Goal: Task Accomplishment & Management: Manage account settings

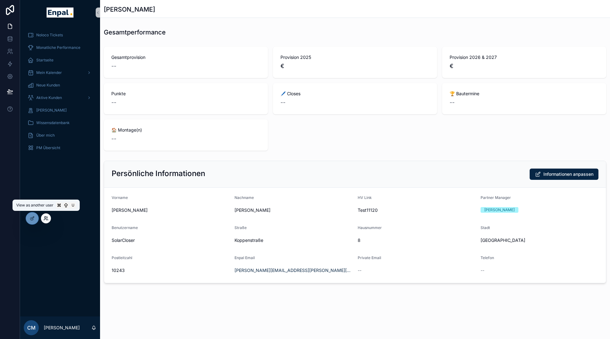
click at [47, 217] on icon at bounding box center [45, 218] width 5 height 5
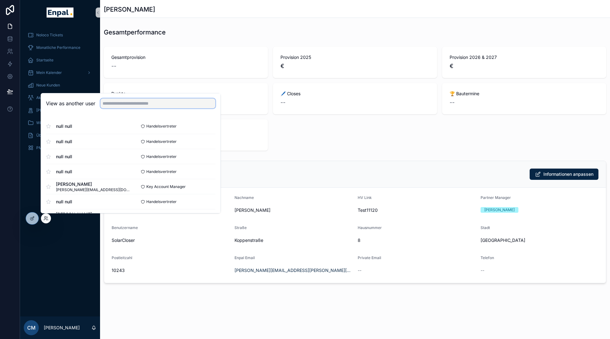
click at [122, 105] on input "text" at bounding box center [157, 103] width 115 height 10
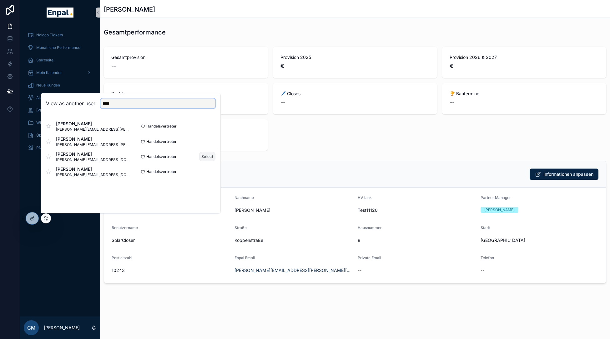
type input "****"
click at [204, 158] on button "Select" at bounding box center [207, 156] width 16 height 9
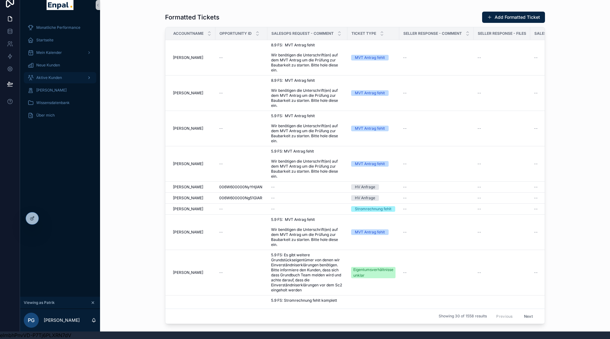
click at [47, 74] on div "Aktive Kunden" at bounding box center [60, 78] width 65 height 10
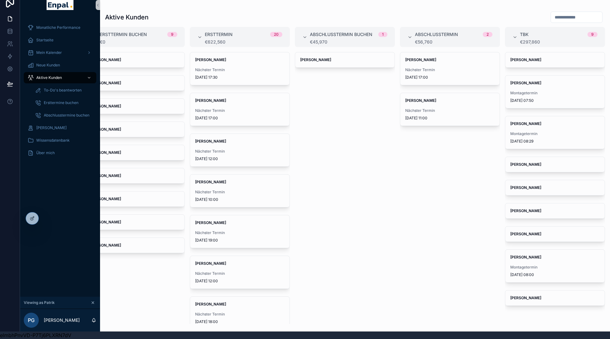
scroll to position [8, 0]
click at [54, 86] on div "To-Do's beantworten" at bounding box center [64, 90] width 58 height 10
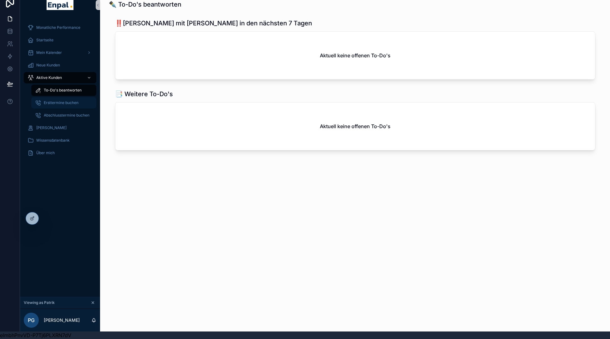
click at [52, 106] on div "Ersttermine buchen" at bounding box center [64, 103] width 58 height 10
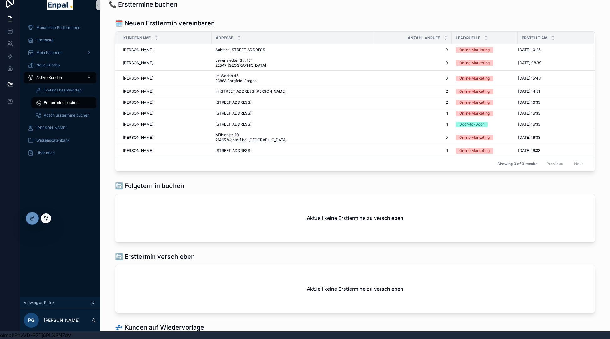
click at [45, 217] on icon at bounding box center [45, 217] width 2 height 2
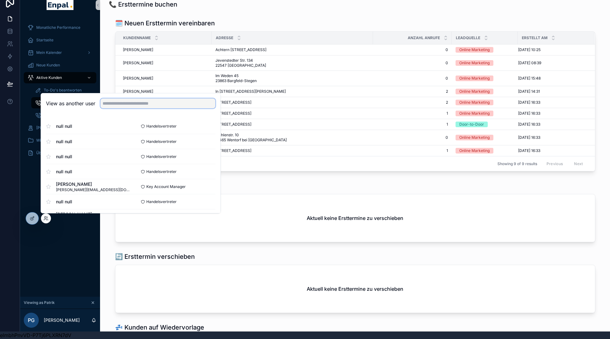
click at [119, 105] on input "text" at bounding box center [157, 103] width 115 height 10
type input "******"
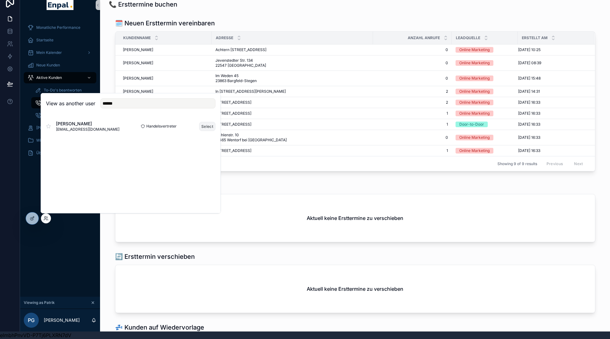
click at [206, 127] on button "Select" at bounding box center [207, 126] width 16 height 9
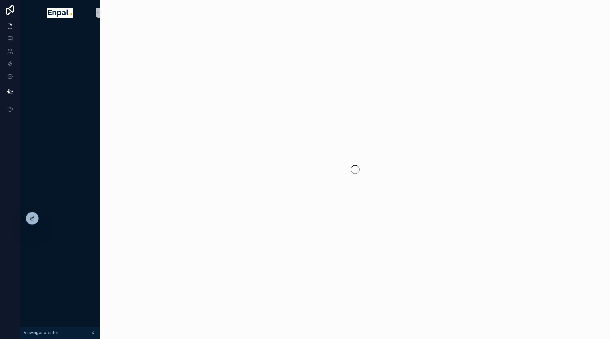
scroll to position [8, 0]
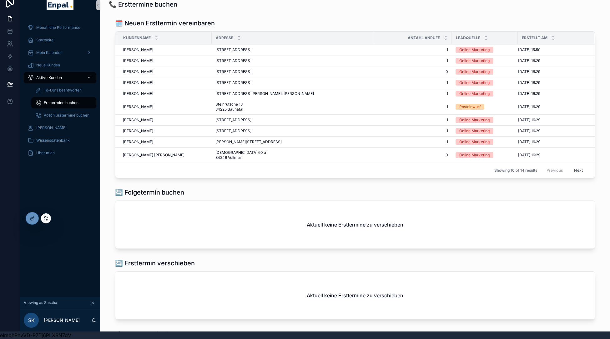
click at [45, 217] on icon at bounding box center [45, 217] width 2 height 2
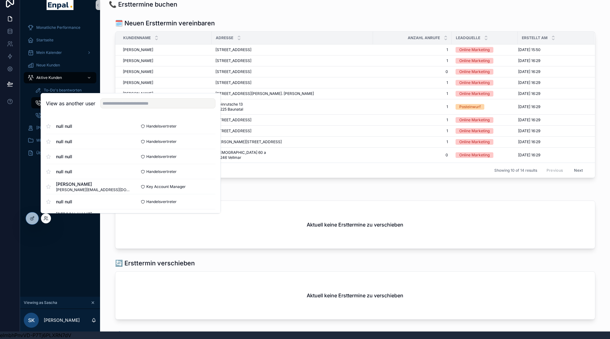
click at [115, 108] on div "View as another user" at bounding box center [131, 103] width 180 height 20
click at [115, 107] on input "text" at bounding box center [157, 103] width 115 height 10
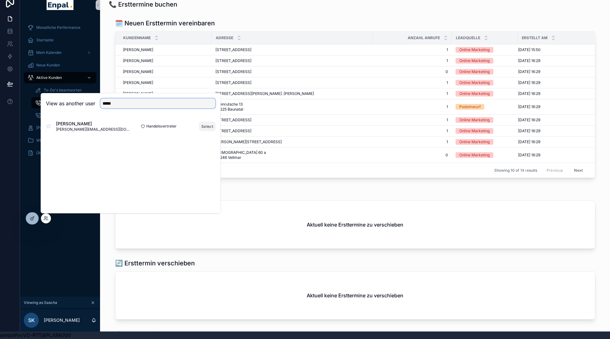
type input "*****"
click at [207, 127] on button "Select" at bounding box center [207, 126] width 16 height 9
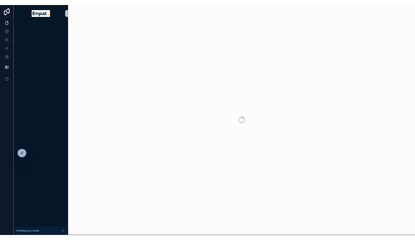
scroll to position [8, 0]
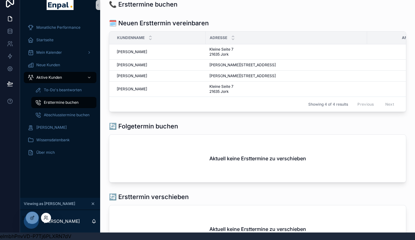
click at [43, 216] on div at bounding box center [46, 218] width 10 height 10
click at [45, 216] on icon at bounding box center [45, 217] width 2 height 2
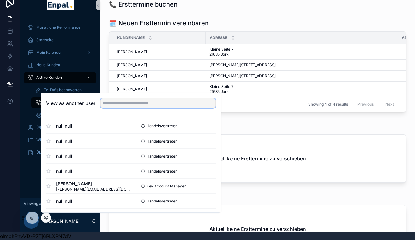
click at [127, 108] on input "text" at bounding box center [157, 103] width 115 height 10
paste input "**********"
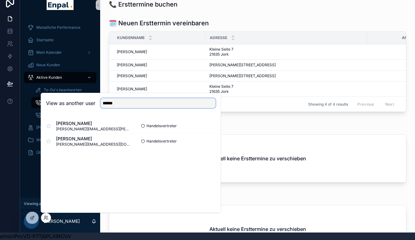
type input "******"
drag, startPoint x: 128, startPoint y: 109, endPoint x: 213, endPoint y: 129, distance: 88.0
click at [213, 129] on div "Robert Maksimovic robert.maksimovic@enpal-partner.de Handelsvertreter Select" at bounding box center [131, 126] width 170 height 15
click at [208, 127] on button "Select" at bounding box center [207, 126] width 16 height 9
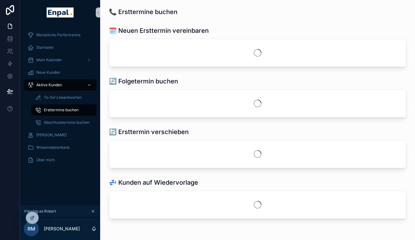
scroll to position [8, 0]
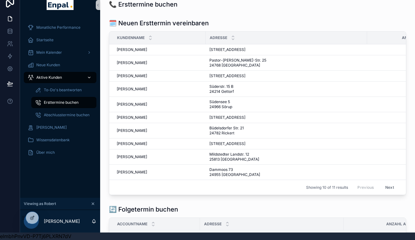
click at [61, 80] on div "Aktive Kunden" at bounding box center [60, 78] width 65 height 10
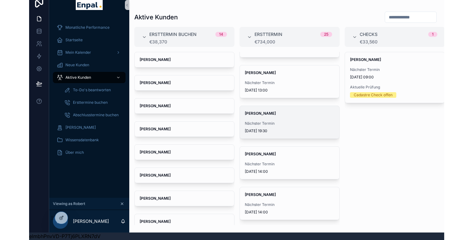
scroll to position [841, 0]
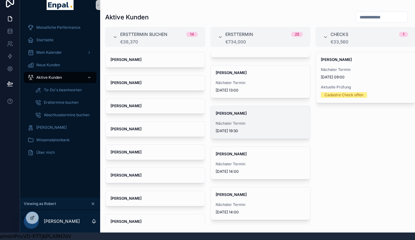
click at [264, 123] on span "Nächster Termin" at bounding box center [260, 123] width 89 height 5
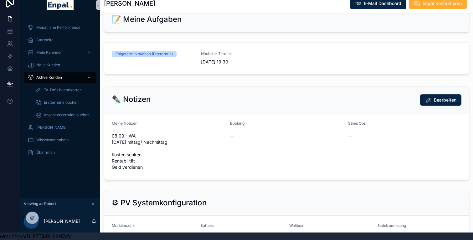
scroll to position [326, 0]
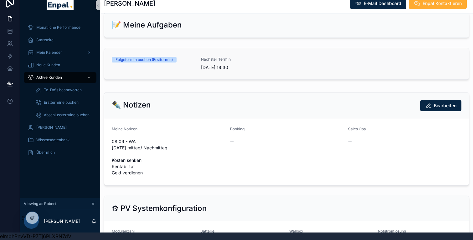
click at [242, 68] on span "[DATE] 19:30" at bounding box center [242, 67] width 82 height 6
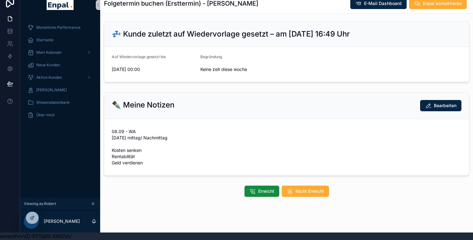
scroll to position [101, 0]
